Goal: Use online tool/utility: Utilize a website feature to perform a specific function

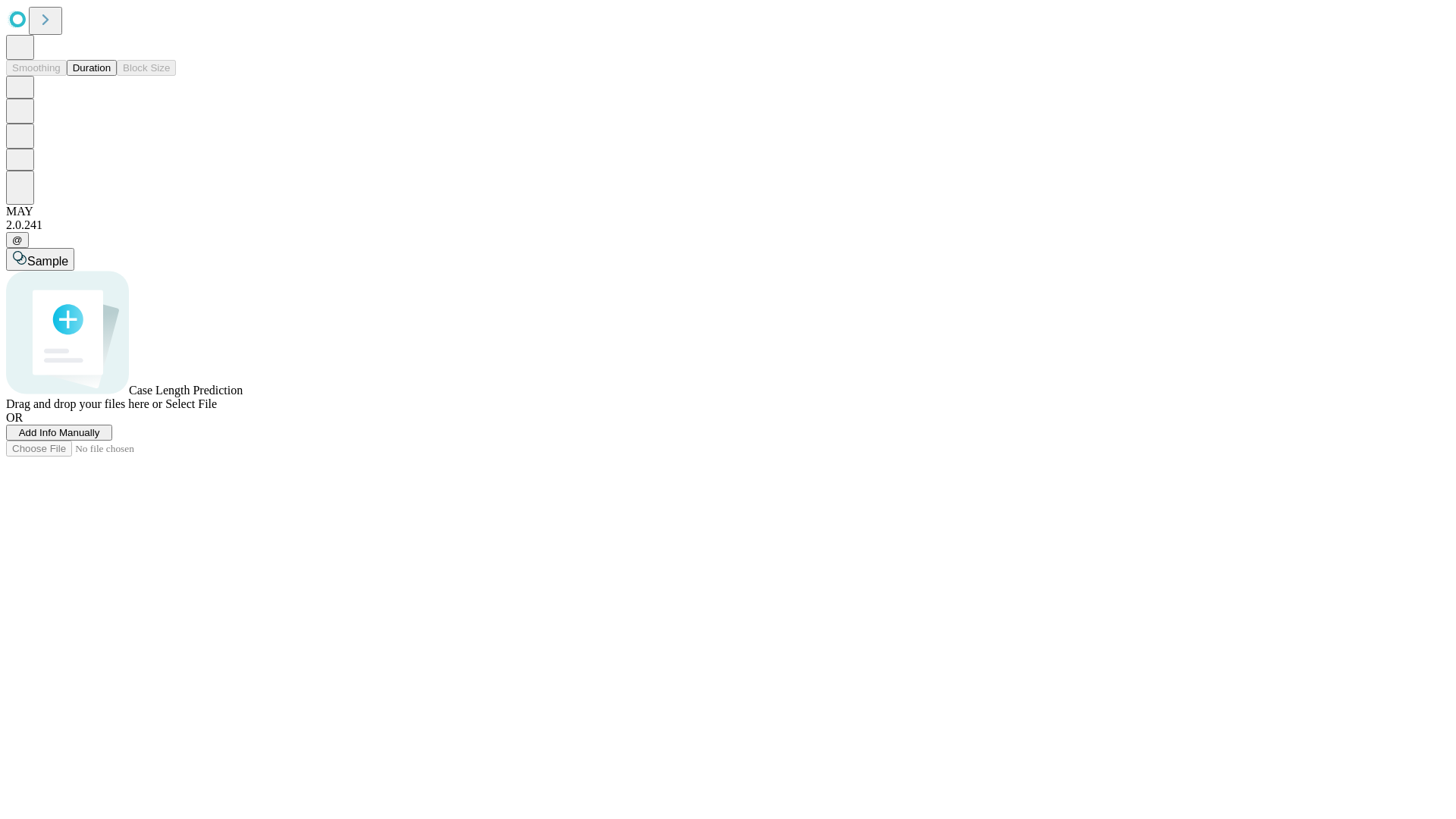
click at [111, 76] on button "Duration" at bounding box center [91, 67] width 50 height 16
click at [100, 439] on span "Add Info Manually" at bounding box center [59, 432] width 81 height 11
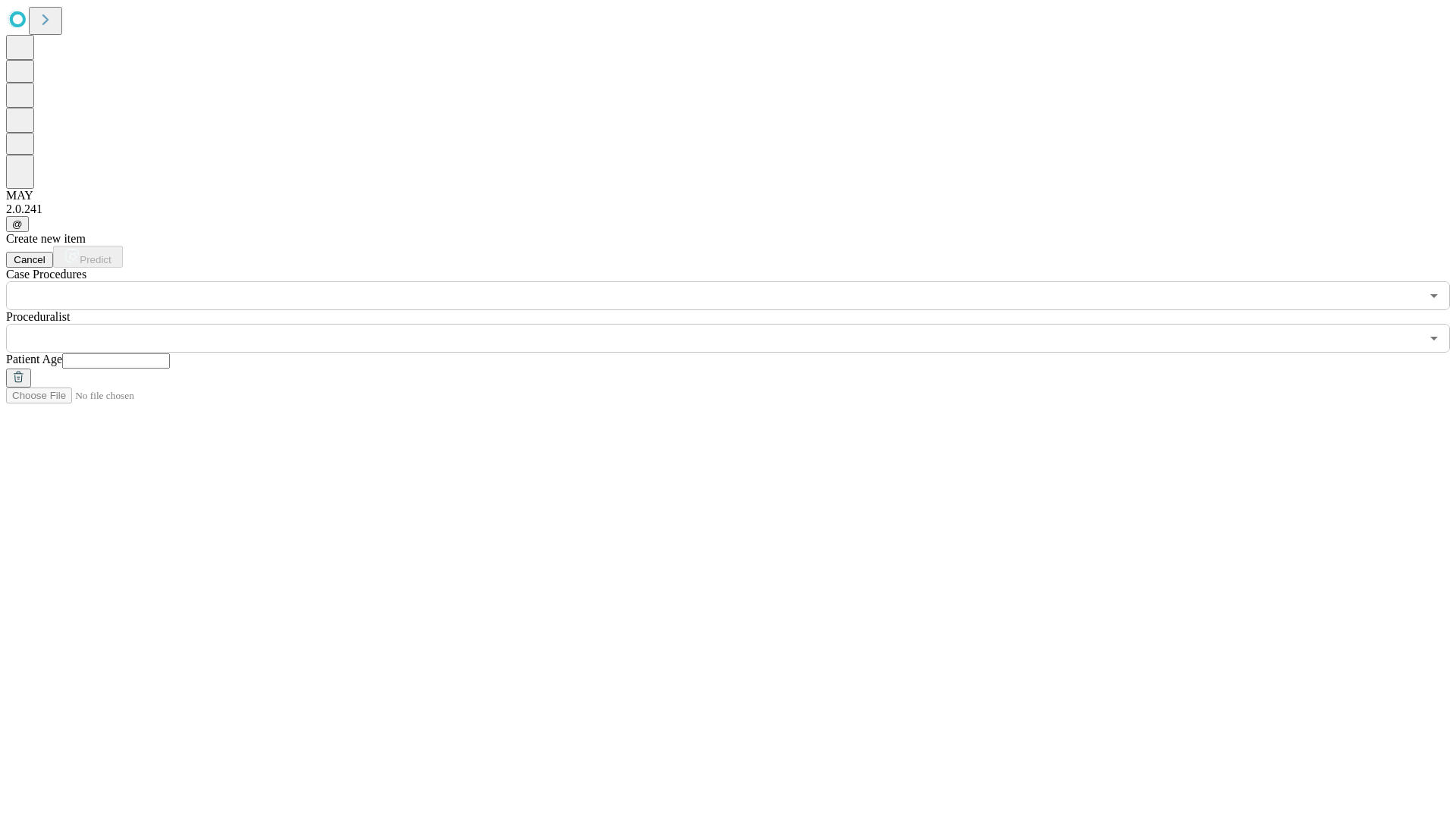
click at [170, 353] on input "text" at bounding box center [116, 361] width 108 height 15
type input "**"
click at [739, 323] on input "text" at bounding box center [713, 338] width 1414 height 29
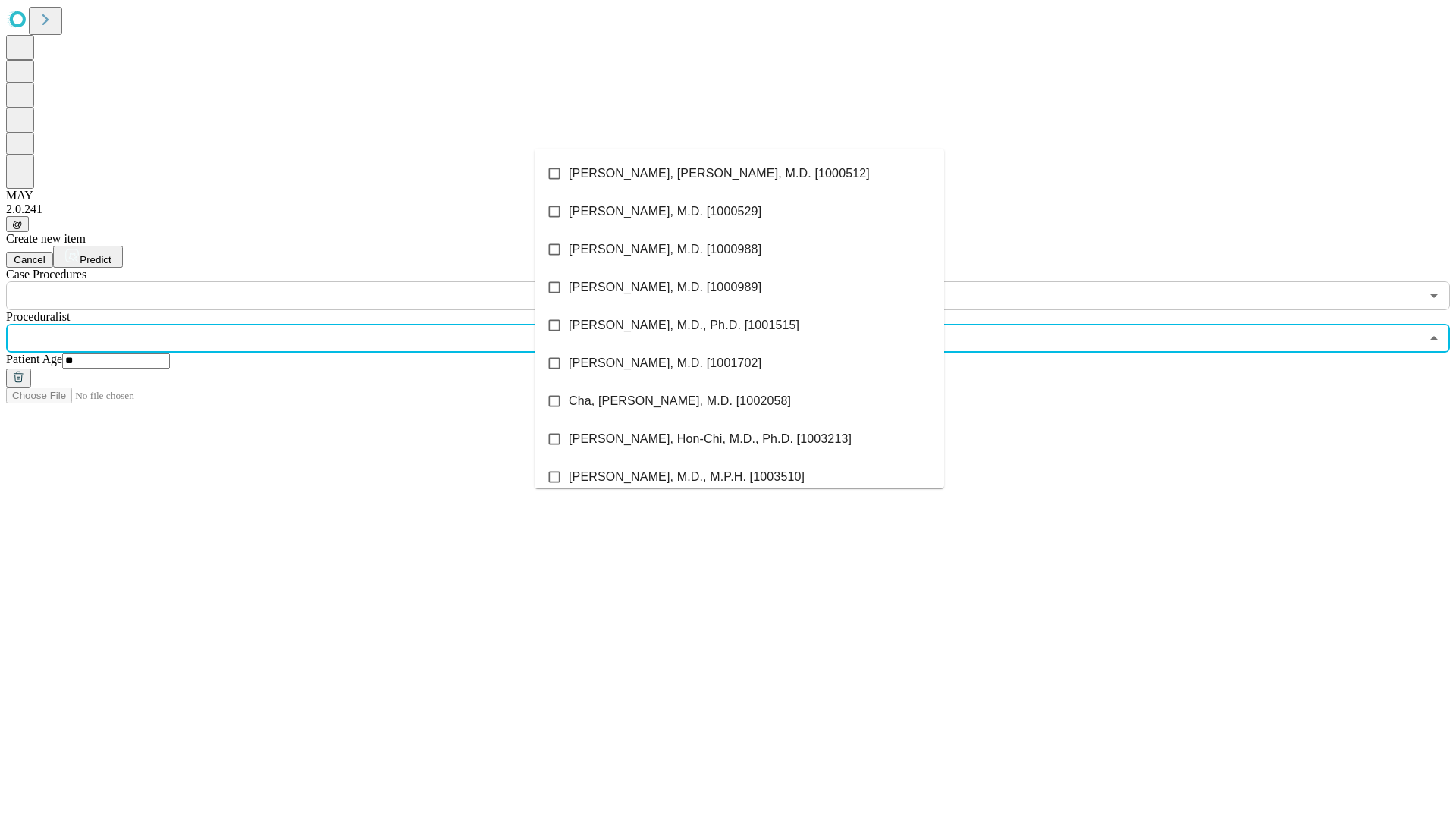
click at [740, 174] on li "[PERSON_NAME], [PERSON_NAME], M.D. [1000512]" at bounding box center [740, 173] width 410 height 38
click at [318, 282] on input "text" at bounding box center [713, 296] width 1414 height 29
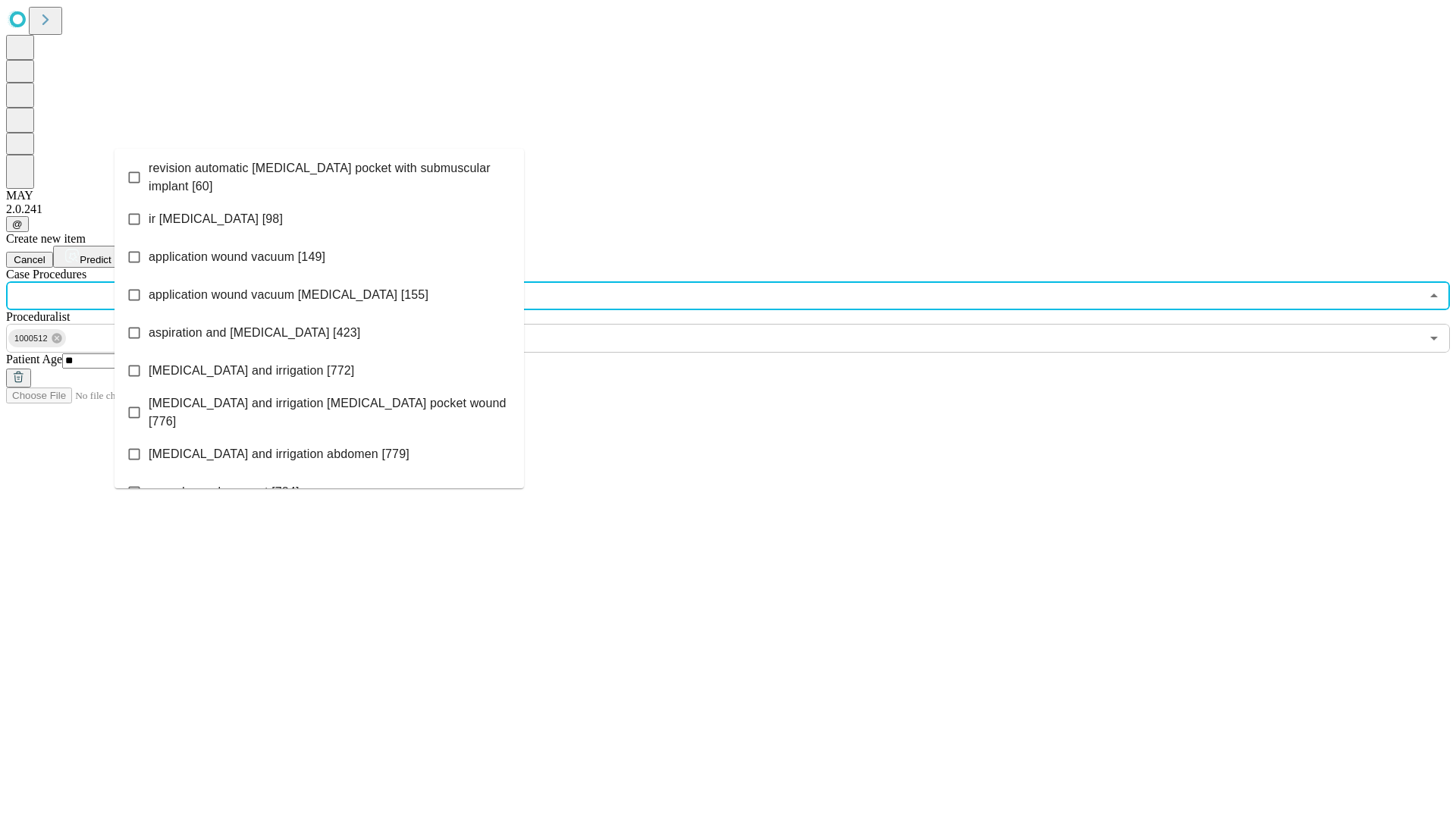
click at [319, 174] on span "revision automatic [MEDICAL_DATA] pocket with submuscular implant [60]" at bounding box center [330, 177] width 364 height 37
click at [111, 254] on span "Predict" at bounding box center [95, 259] width 31 height 11
